Goal: Navigation & Orientation: Understand site structure

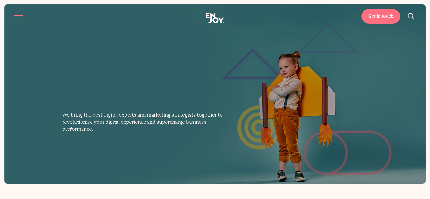
click at [18, 13] on button "Site navigation" at bounding box center [18, 15] width 11 height 11
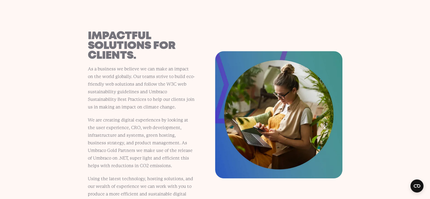
scroll to position [544, 0]
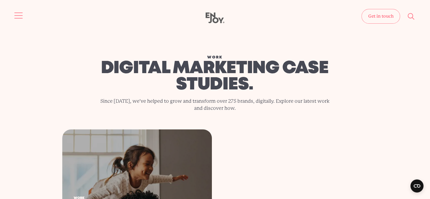
click at [14, 11] on button "Site navigation" at bounding box center [18, 15] width 11 height 11
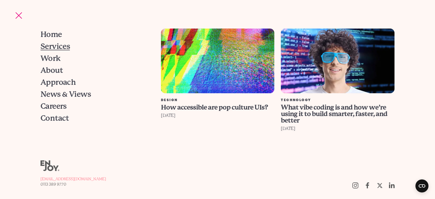
click at [55, 49] on span "Services" at bounding box center [56, 47] width 30 height 8
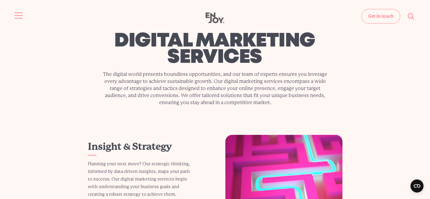
click at [15, 16] on button "Site navigation" at bounding box center [18, 15] width 11 height 11
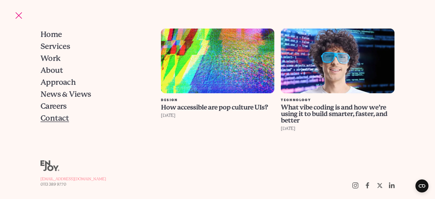
click at [54, 116] on span "Contact" at bounding box center [55, 119] width 29 height 8
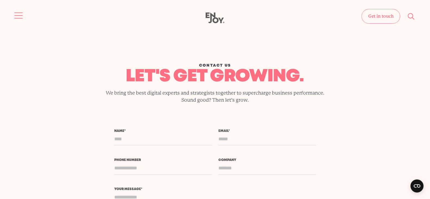
click at [19, 14] on button "Site navigation" at bounding box center [18, 15] width 11 height 11
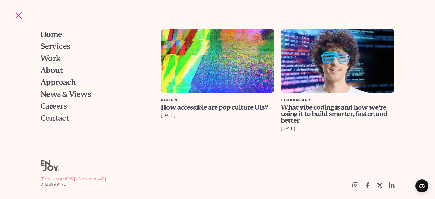
click at [49, 72] on span "About" at bounding box center [52, 71] width 22 height 8
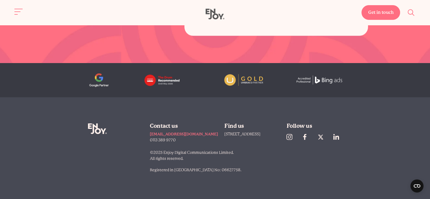
scroll to position [1692, 0]
